Goal: Understand process/instructions

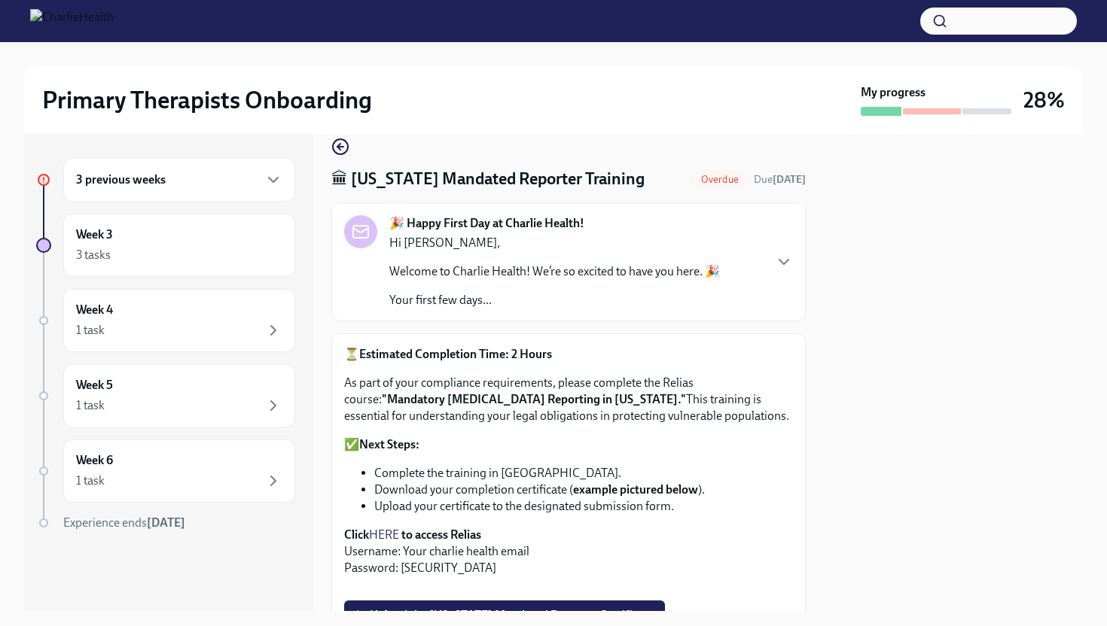
scroll to position [24, 0]
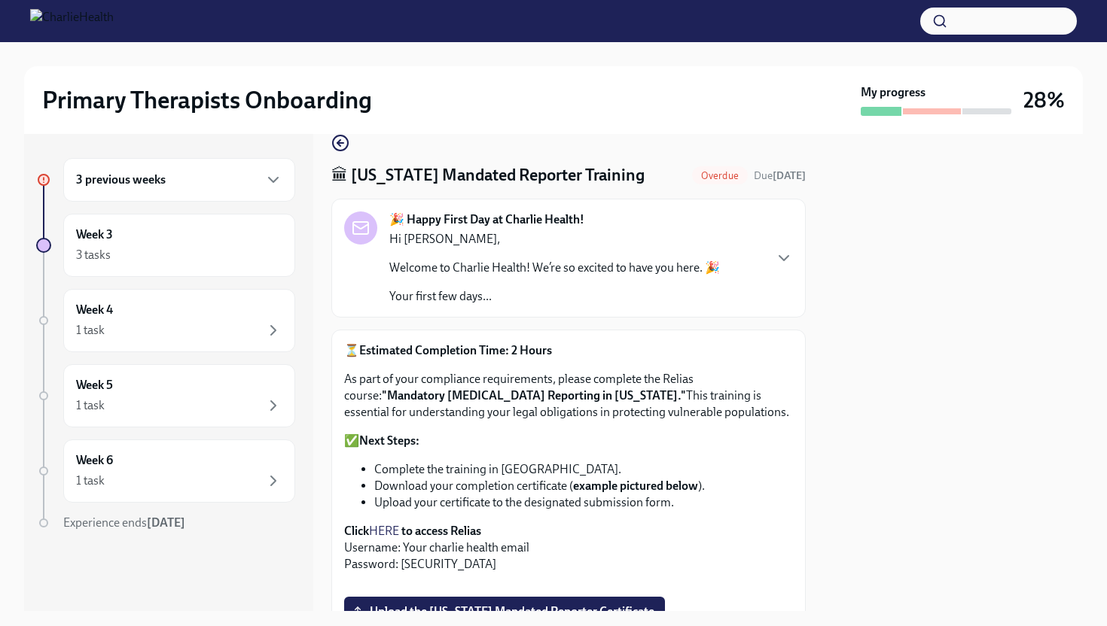
click at [495, 397] on strong ""Mandatory [MEDICAL_DATA] Reporting in [US_STATE]."" at bounding box center [534, 395] width 304 height 14
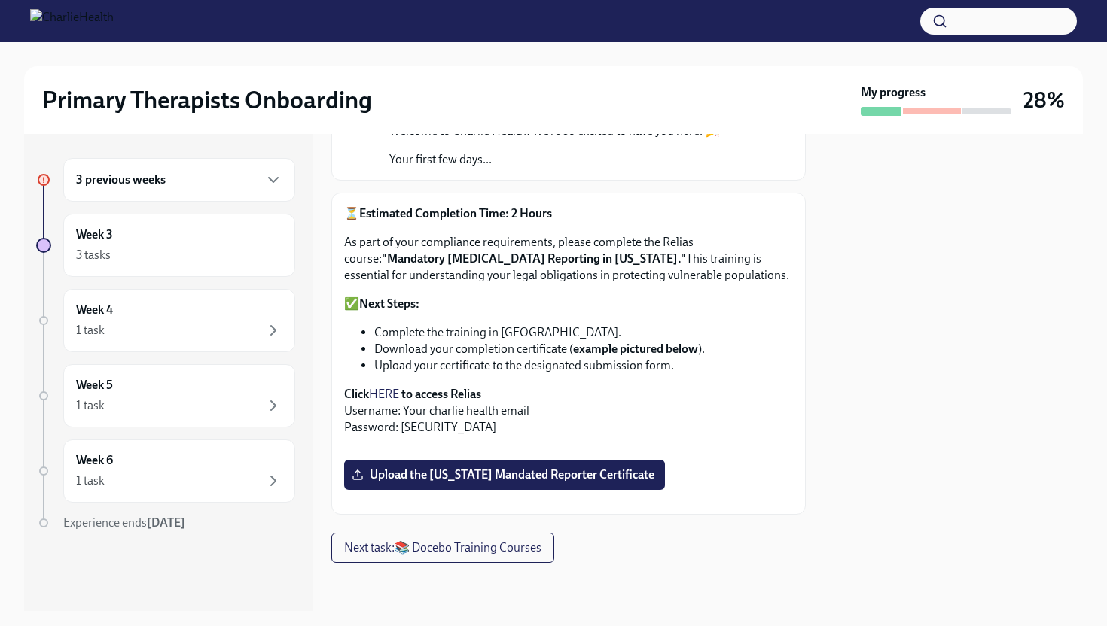
scroll to position [445, 0]
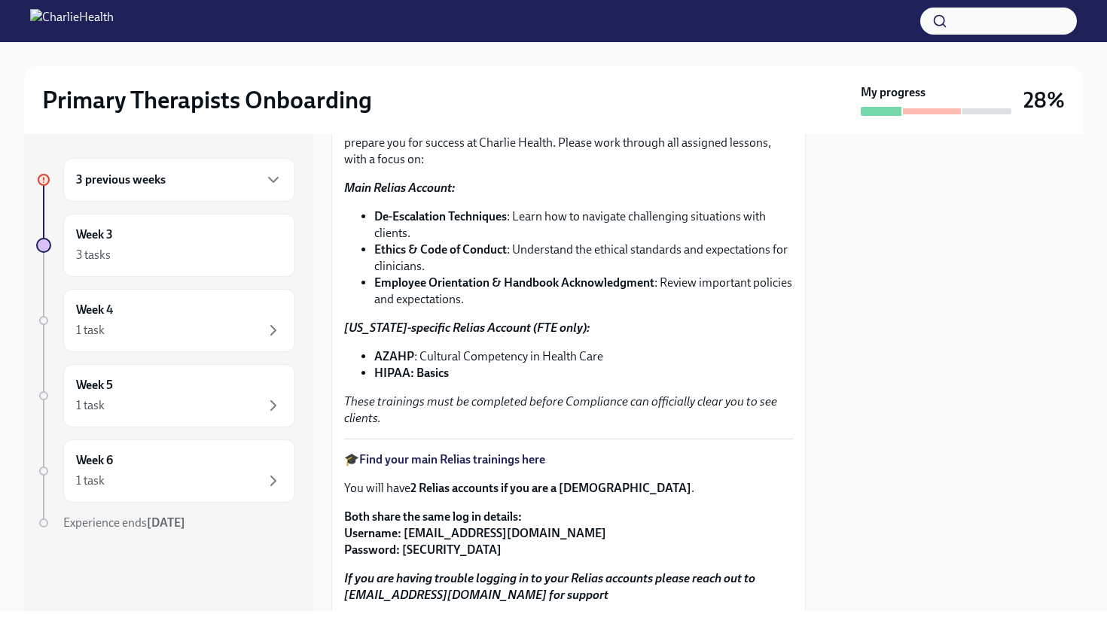
scroll to position [126, 0]
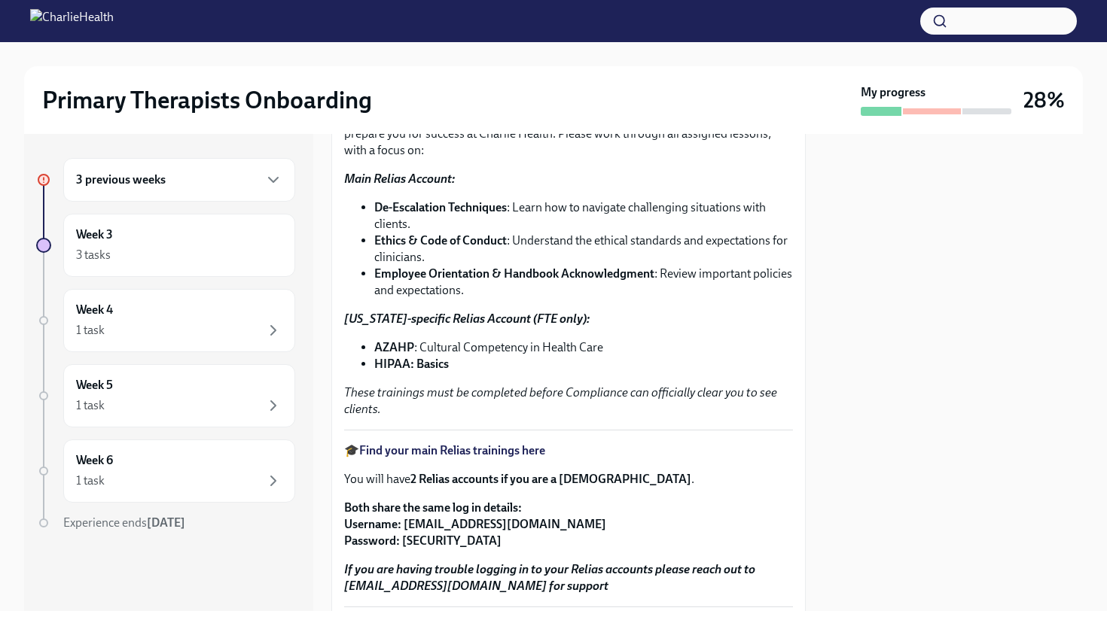
click at [428, 480] on strong "2 Relias accounts if you are a Full-Time Employee" at bounding box center [550, 479] width 281 height 14
click at [455, 452] on strong "Find your main Relias trainings here" at bounding box center [452, 450] width 186 height 14
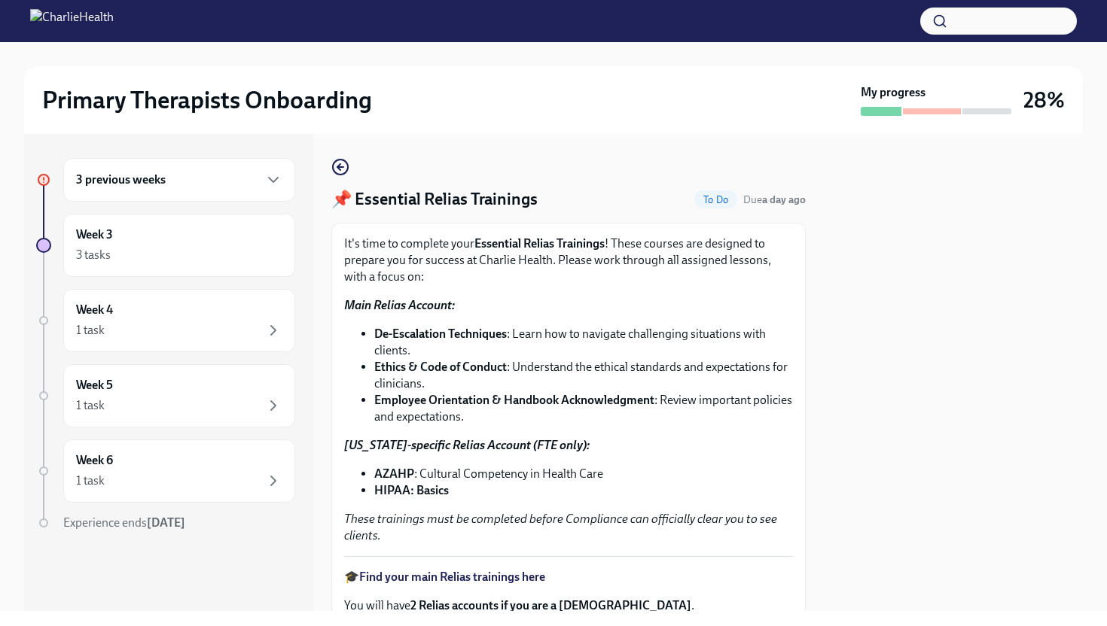
click at [544, 244] on strong "Essential Relias Trainings" at bounding box center [539, 243] width 130 height 14
click at [547, 245] on strong "Essential Relias Trainings" at bounding box center [539, 243] width 130 height 14
